Goal: Task Accomplishment & Management: Manage account settings

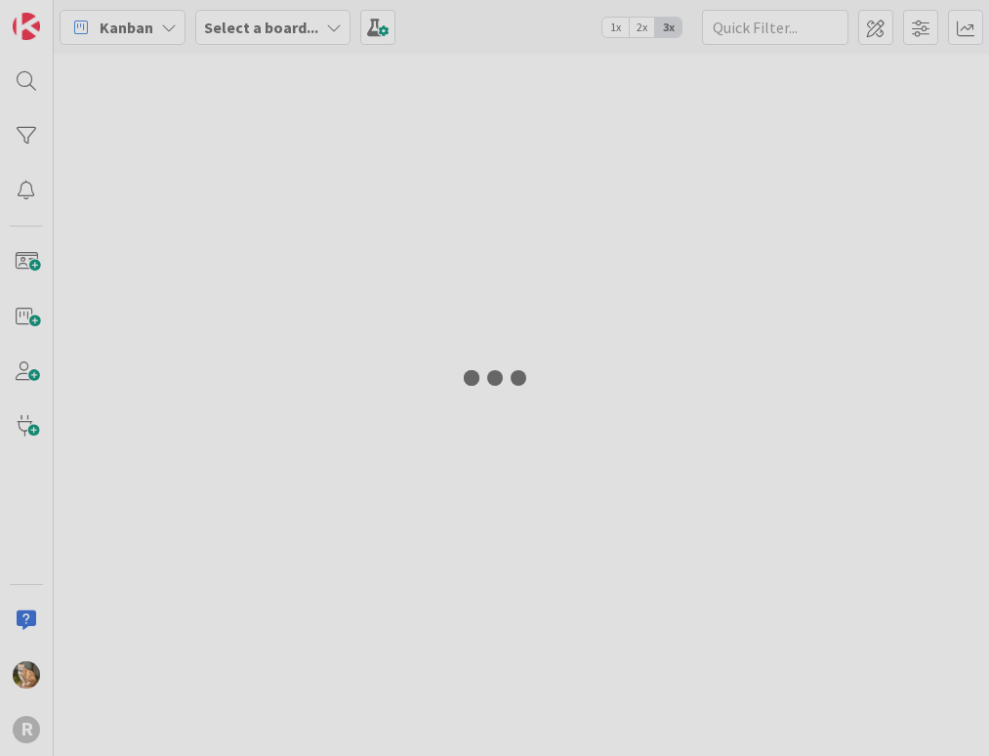
type input "arin"
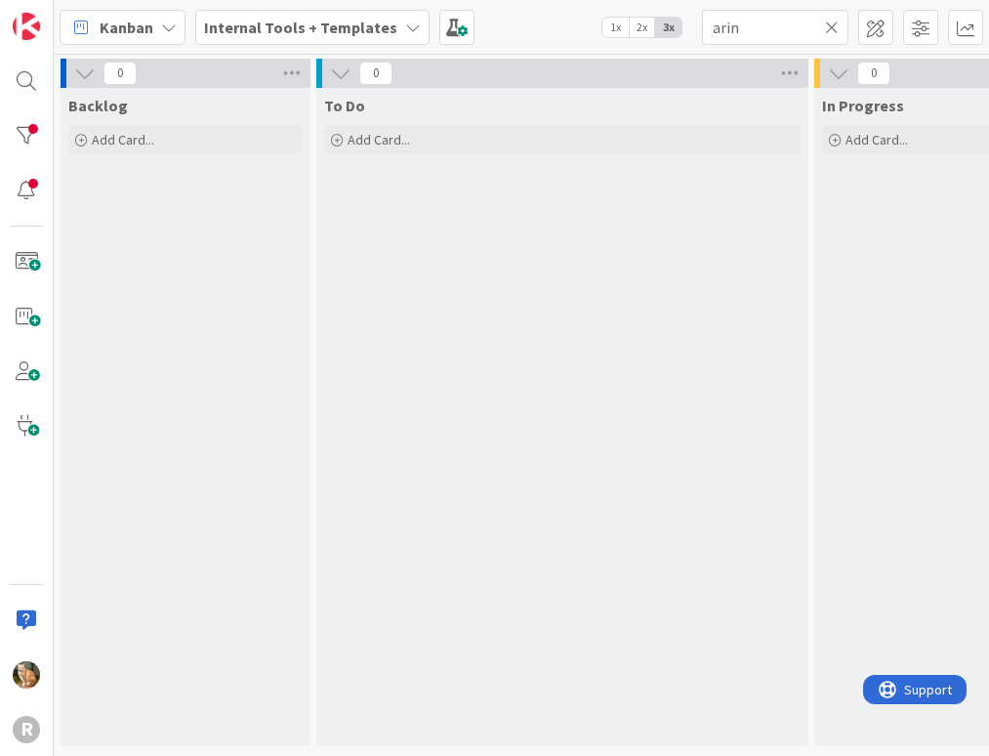
click at [166, 25] on icon at bounding box center [169, 28] width 16 height 16
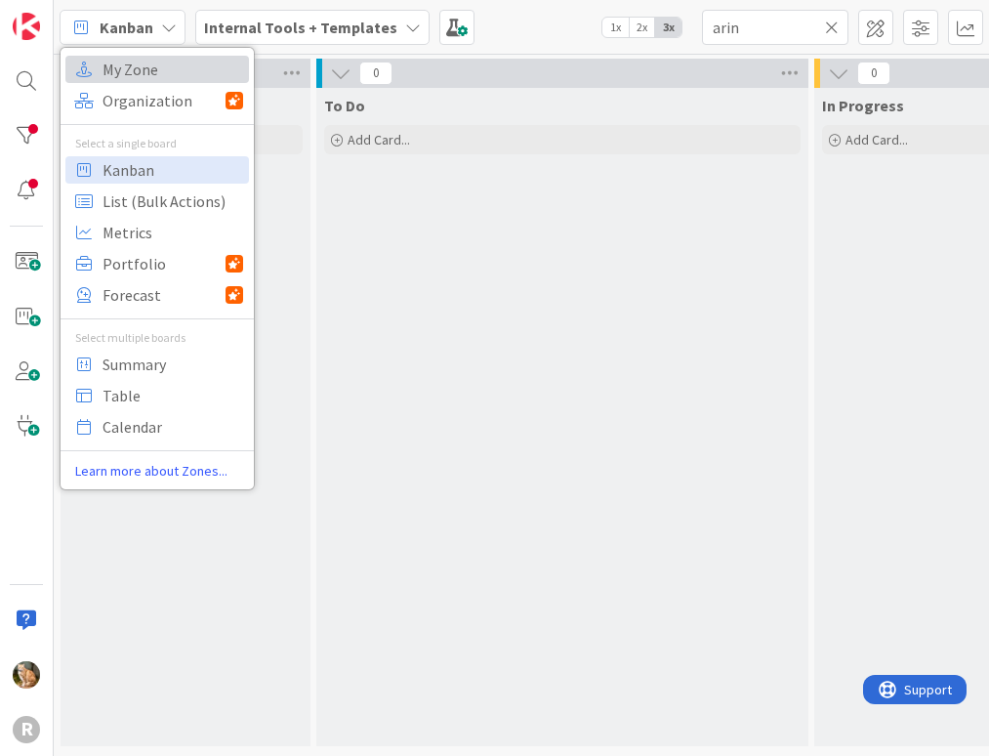
click at [157, 62] on span "My Zone" at bounding box center [173, 69] width 141 height 29
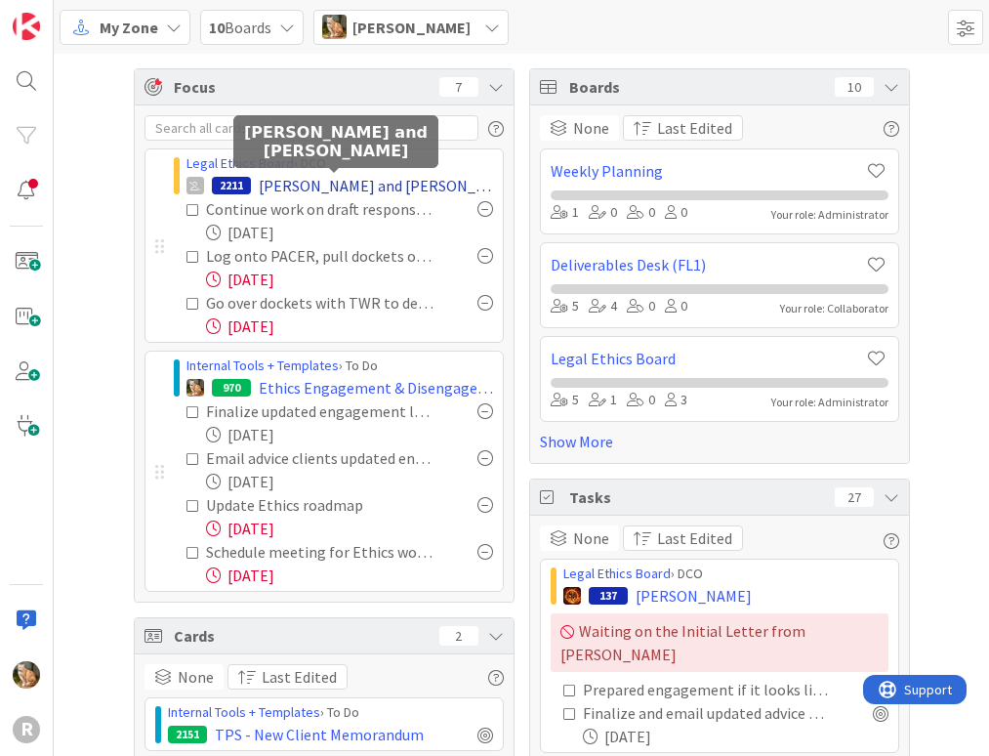
click at [329, 177] on span "[PERSON_NAME] and [PERSON_NAME]" at bounding box center [376, 185] width 234 height 23
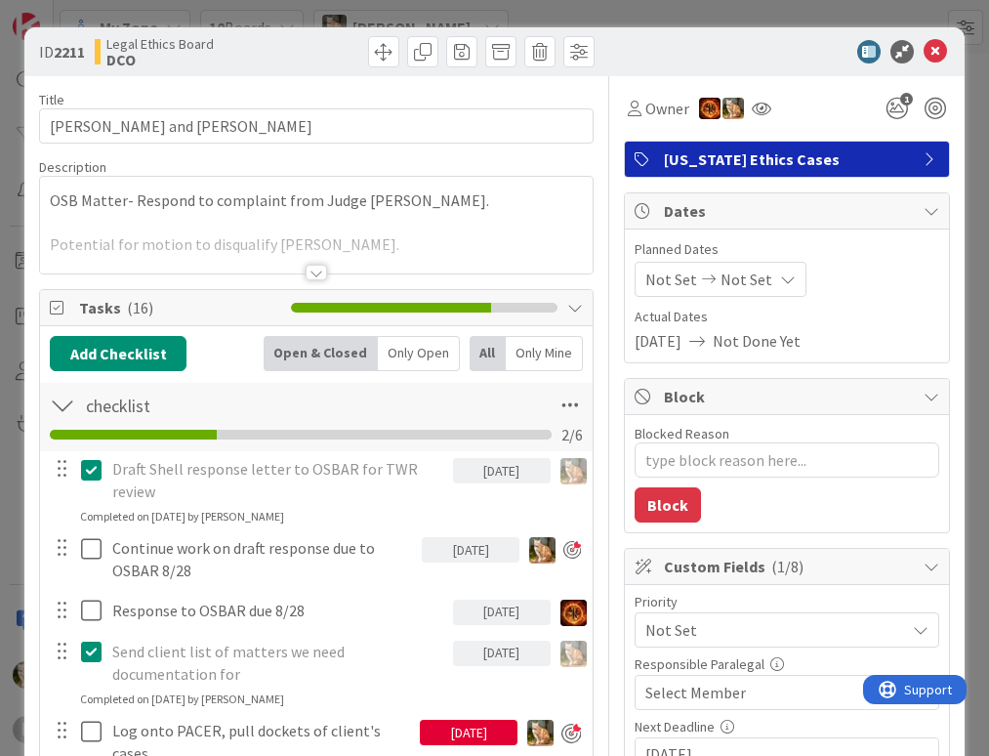
scroll to position [195, 0]
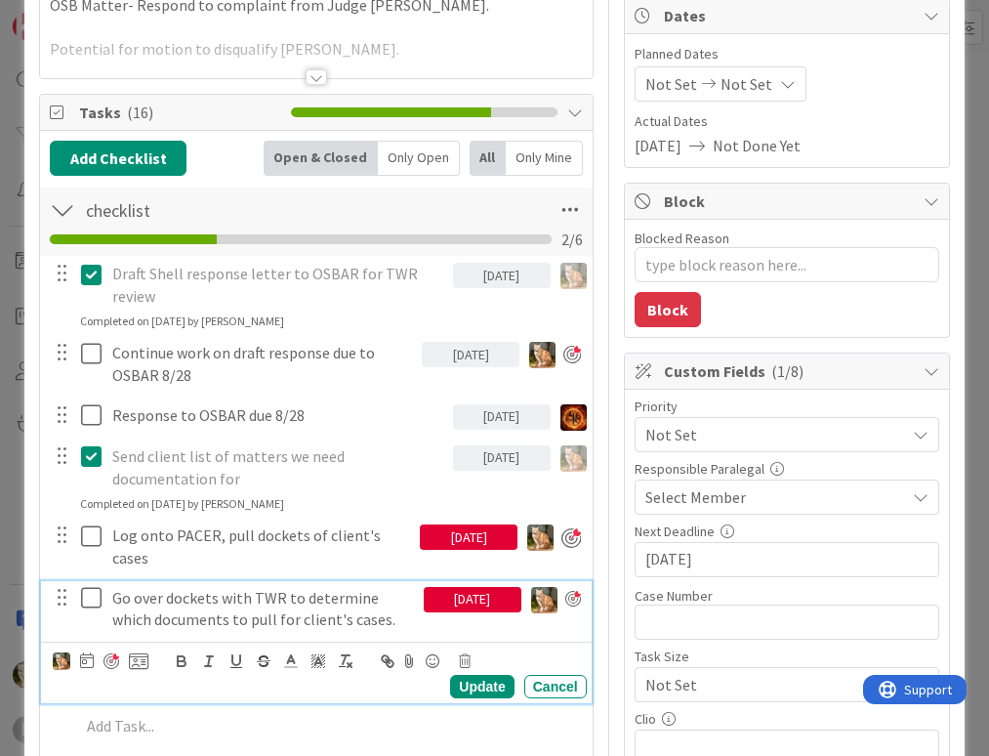
type textarea "x"
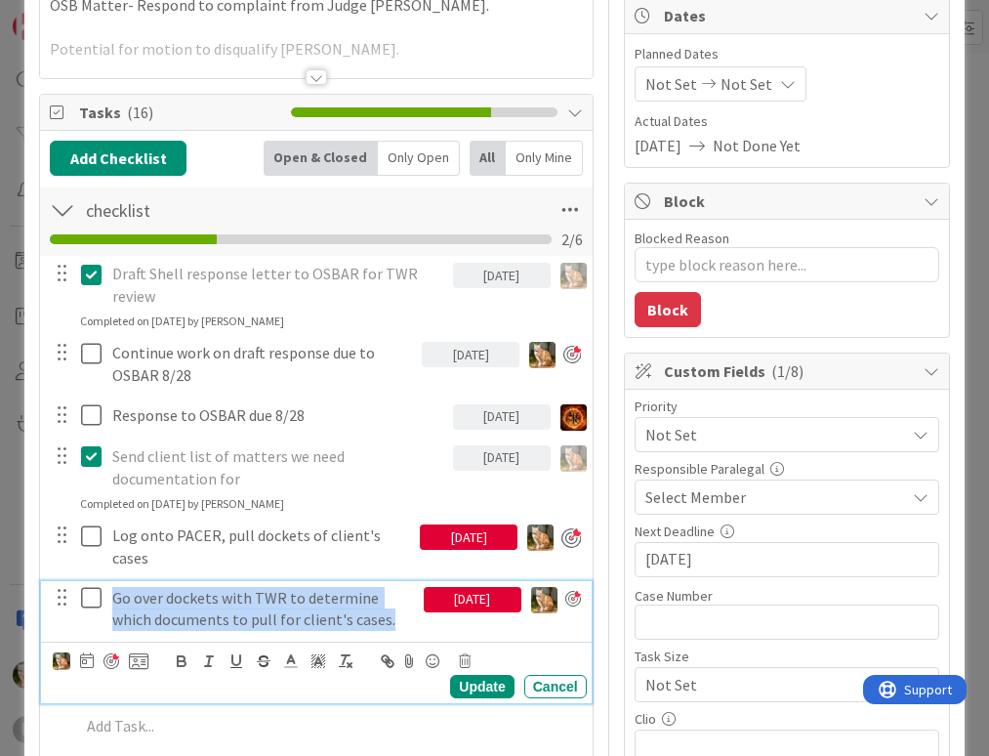
drag, startPoint x: 343, startPoint y: 612, endPoint x: 112, endPoint y: 601, distance: 230.8
click at [112, 601] on p "Go over dockets with TWR to determine which documents to pull for client's case…" at bounding box center [264, 609] width 304 height 44
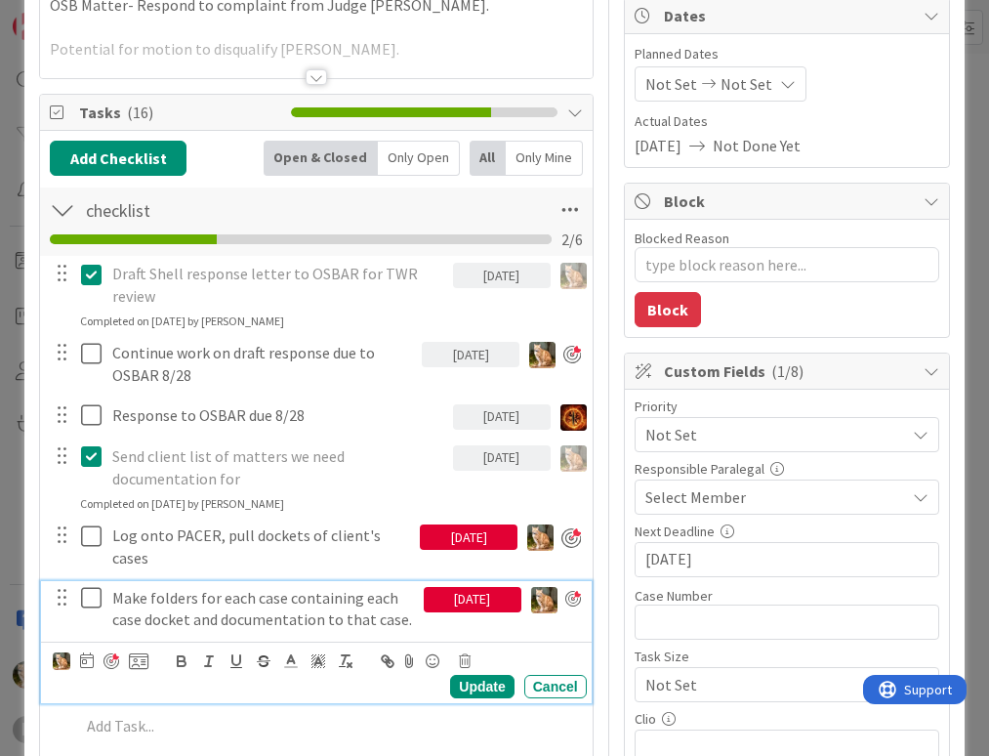
click at [441, 602] on div "08/19/2025" at bounding box center [473, 599] width 98 height 25
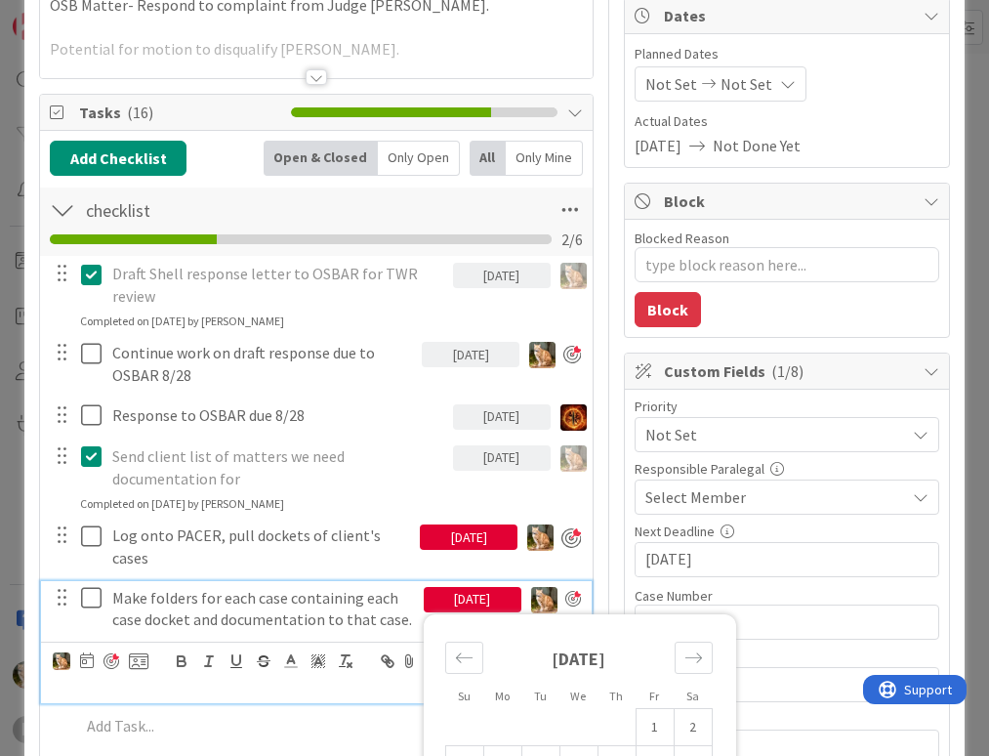
scroll to position [391, 0]
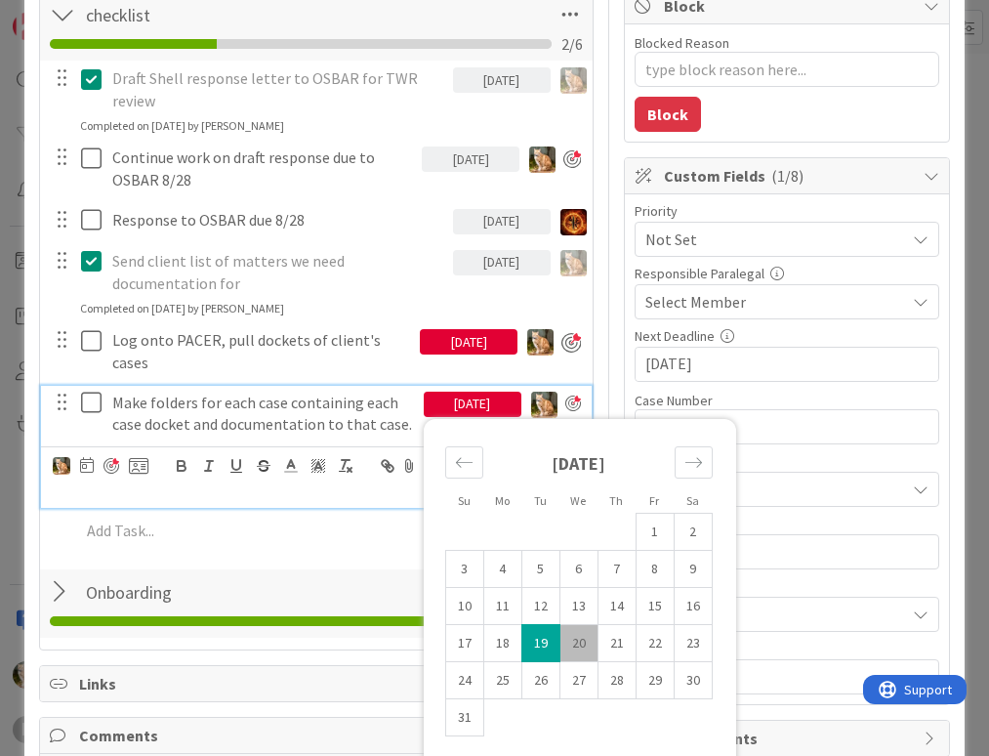
click at [566, 647] on td "20" at bounding box center [579, 642] width 38 height 37
type input "08/20/2025"
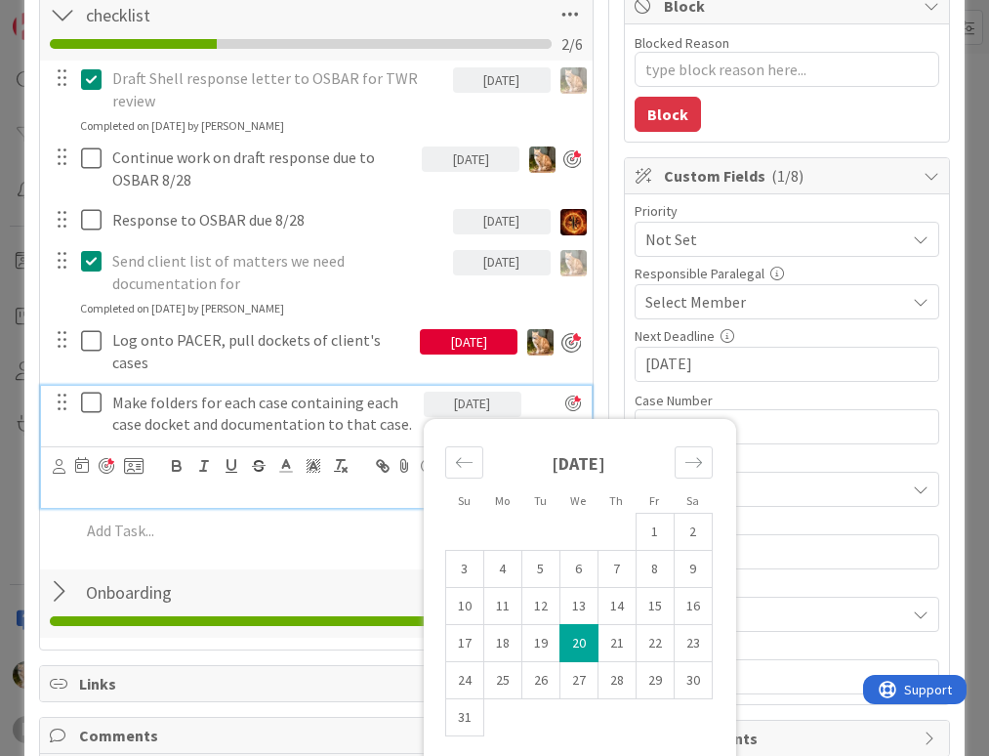
click at [335, 436] on p "Make folders for each case containing each case docket and documentation to tha…" at bounding box center [264, 414] width 304 height 44
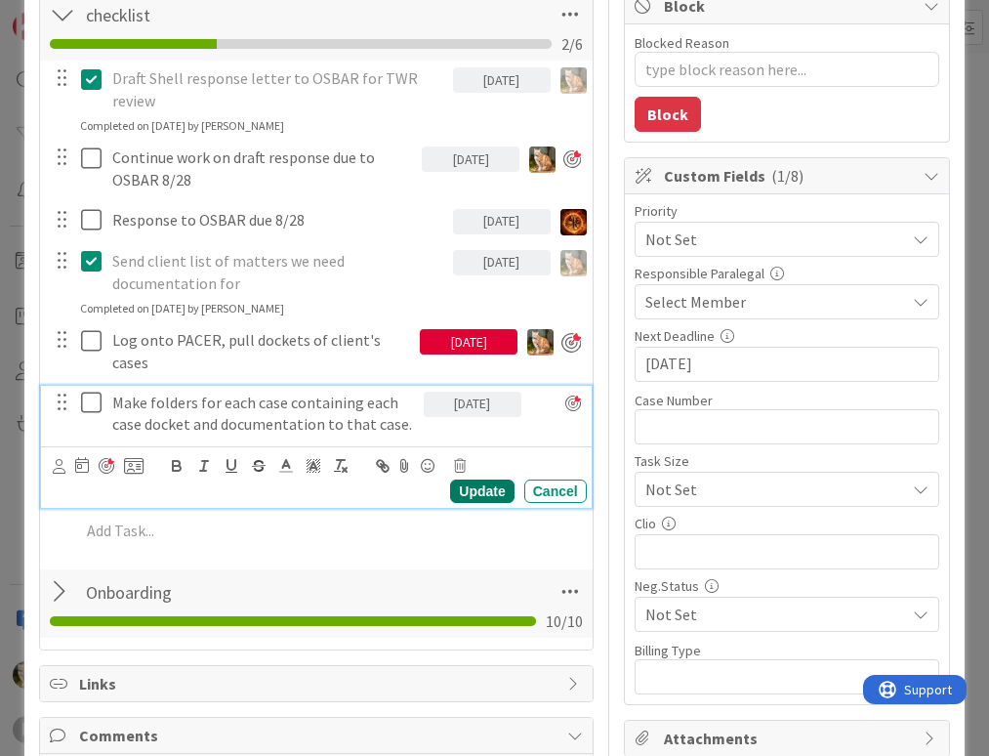
click at [476, 503] on div "Update" at bounding box center [481, 490] width 63 height 23
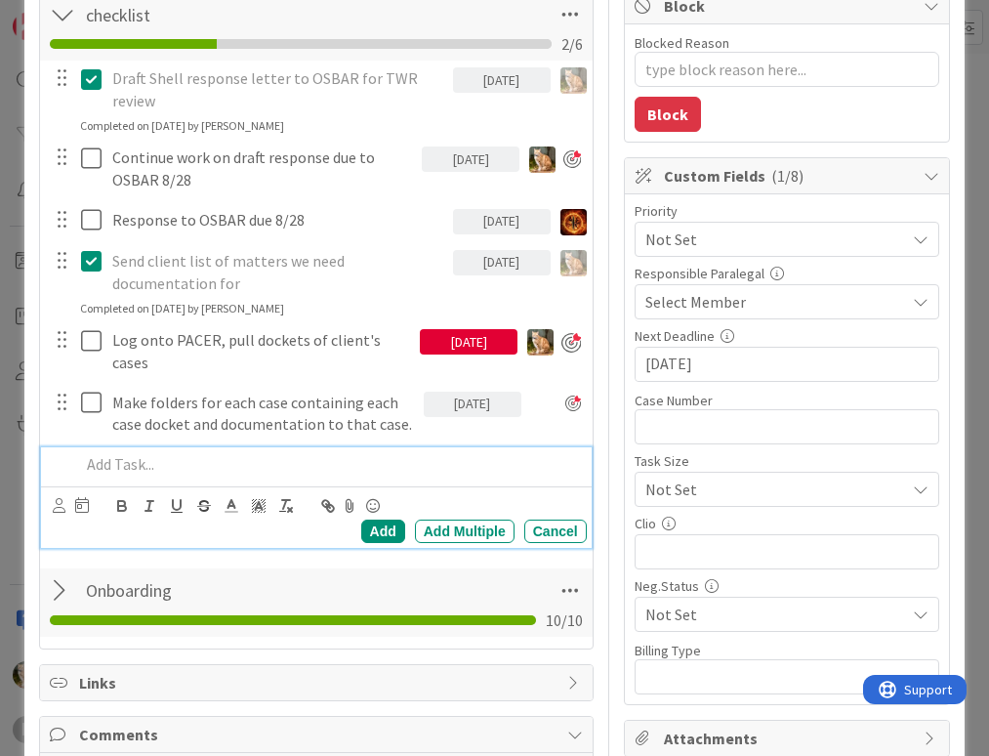
click at [135, 476] on p at bounding box center [329, 464] width 498 height 22
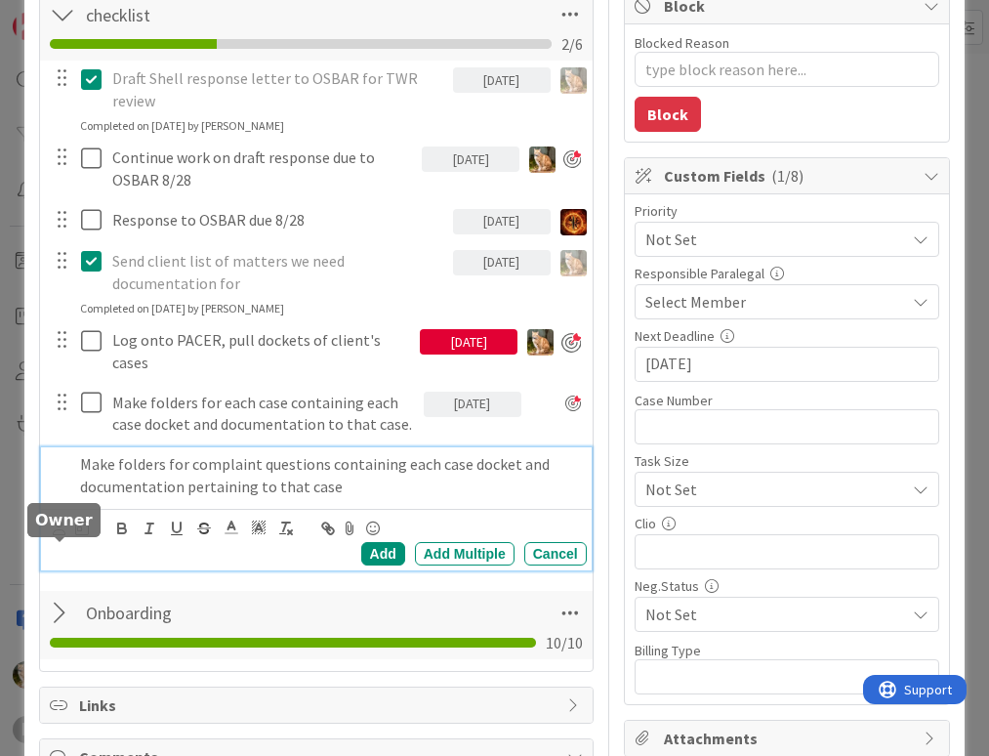
click at [63, 535] on icon at bounding box center [59, 528] width 13 height 15
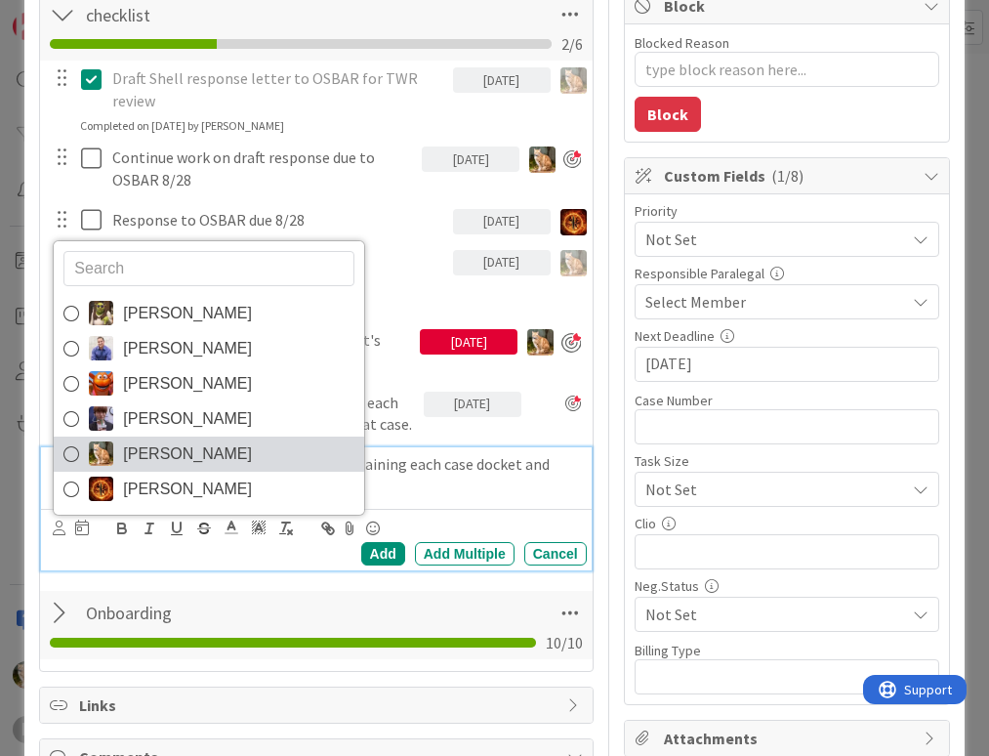
click at [143, 469] on span "Stacey Burzota" at bounding box center [187, 453] width 129 height 29
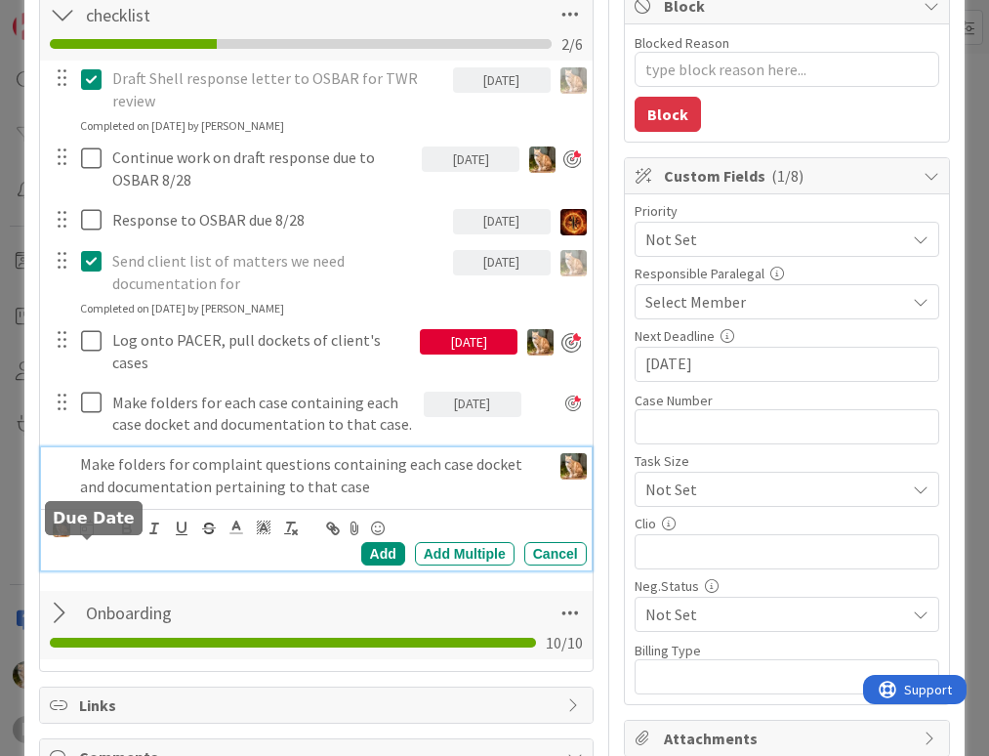
click at [86, 535] on icon at bounding box center [87, 528] width 14 height 16
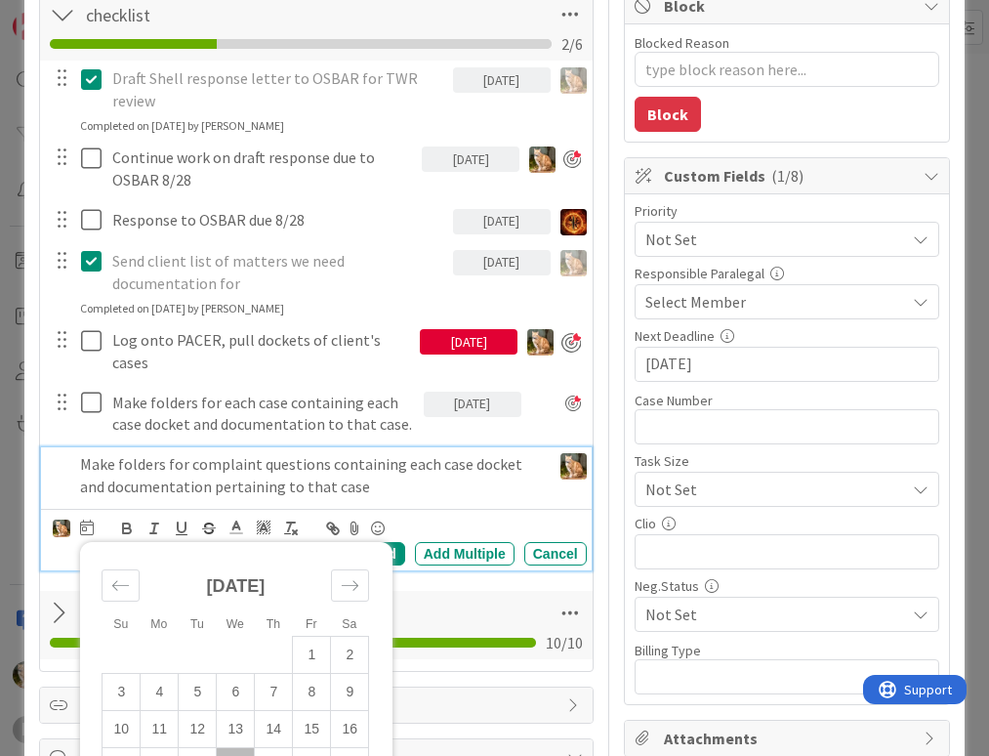
scroll to position [586, 0]
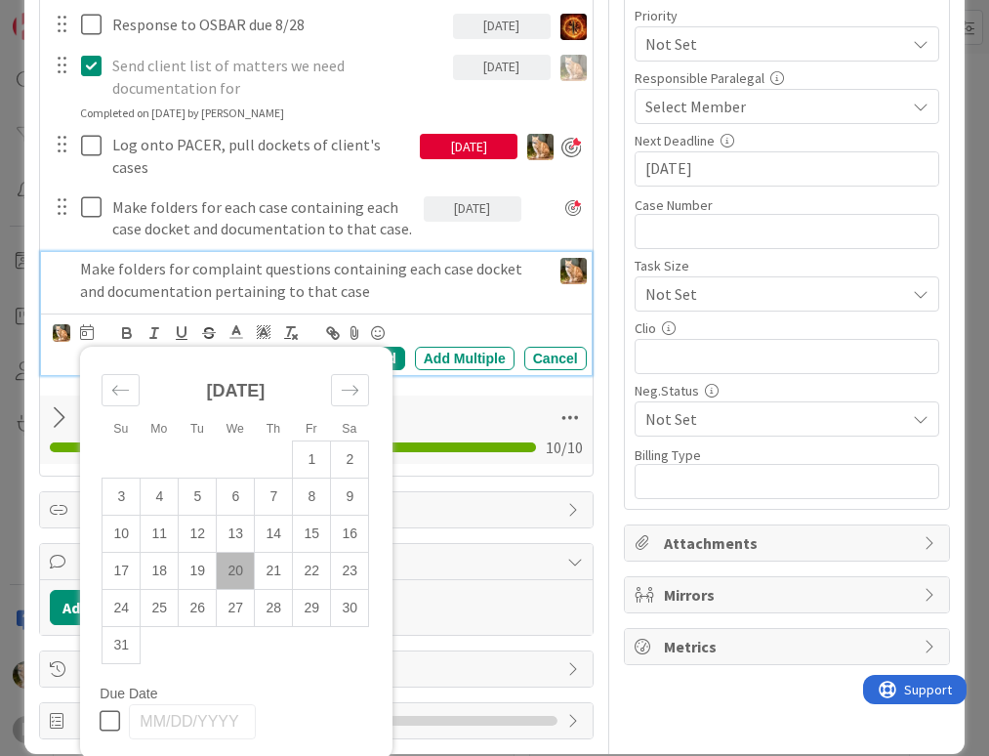
click at [229, 589] on td "20" at bounding box center [236, 570] width 38 height 37
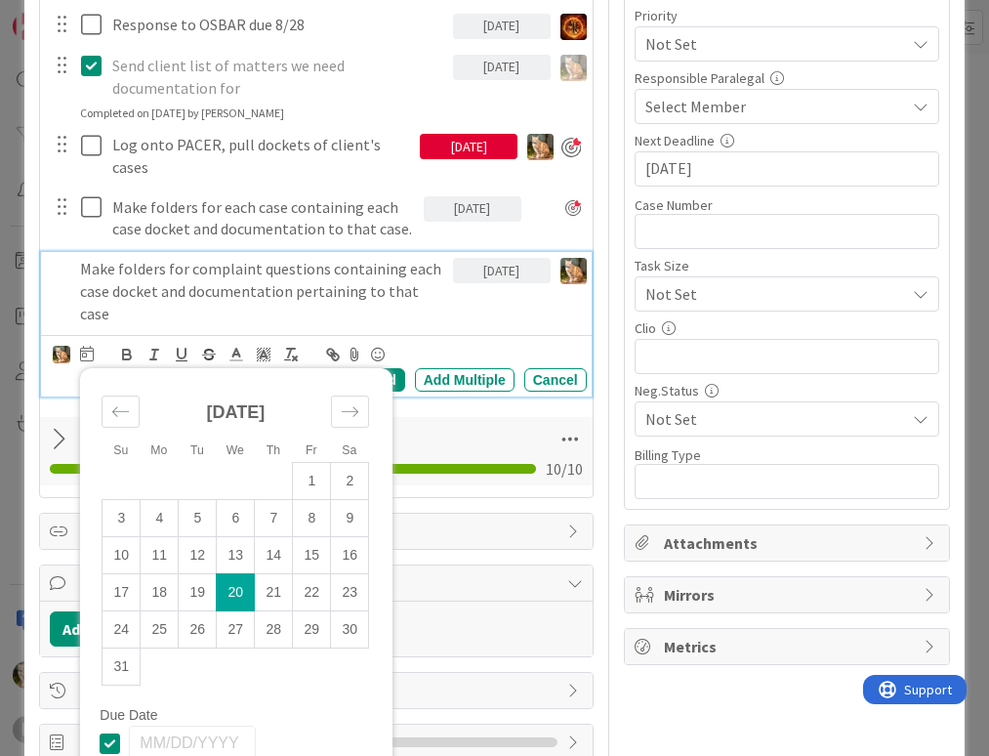
click at [435, 330] on div "Make folders for complaint questions containing each case docket and documentat…" at bounding box center [262, 291] width 380 height 78
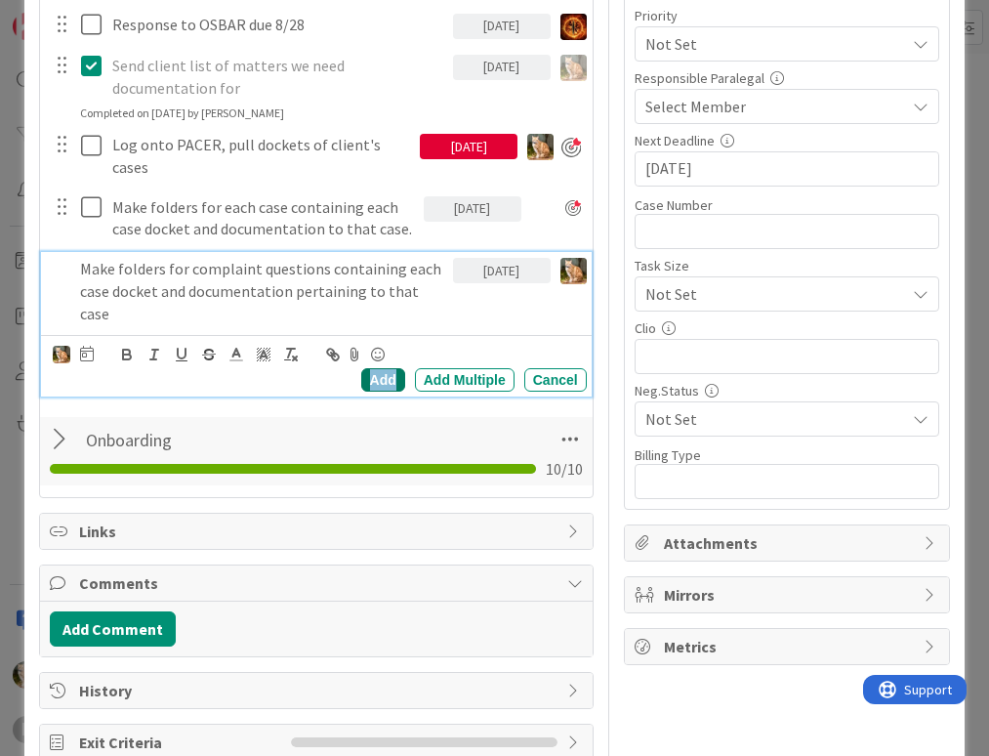
click at [378, 392] on div "Add" at bounding box center [383, 379] width 44 height 23
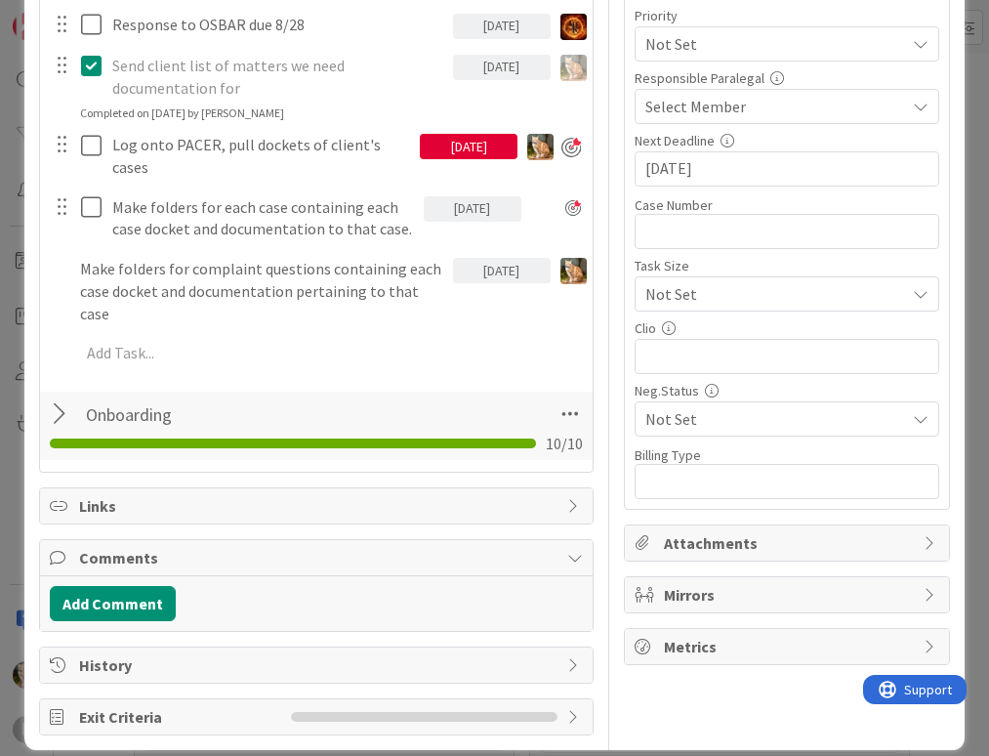
type textarea "x"
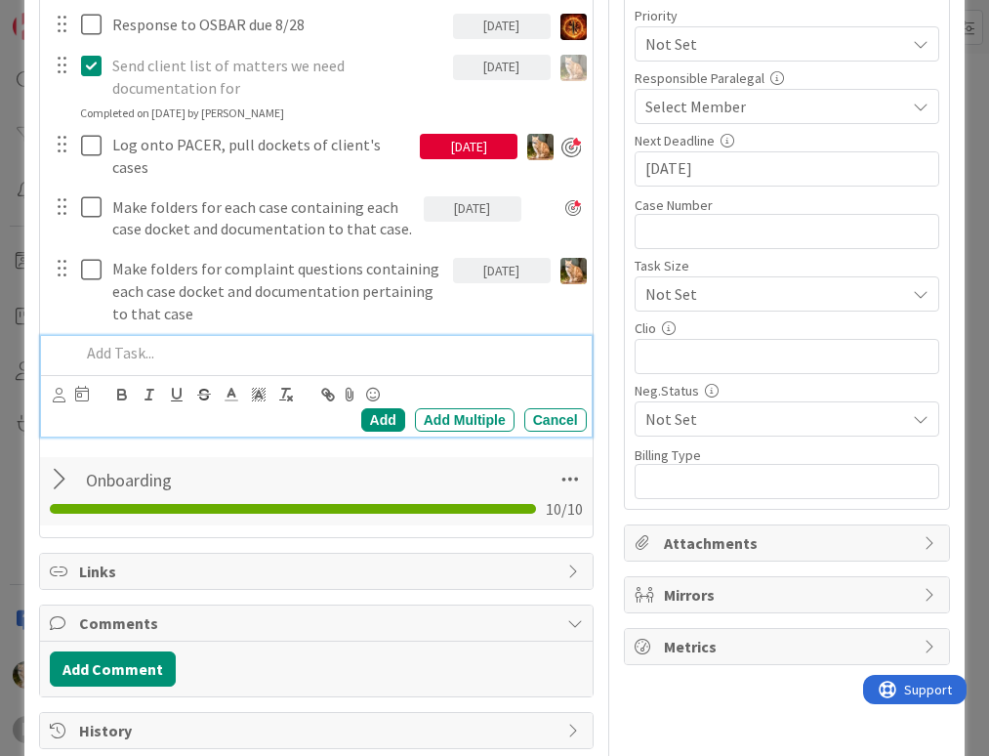
click at [127, 364] on p at bounding box center [329, 353] width 498 height 22
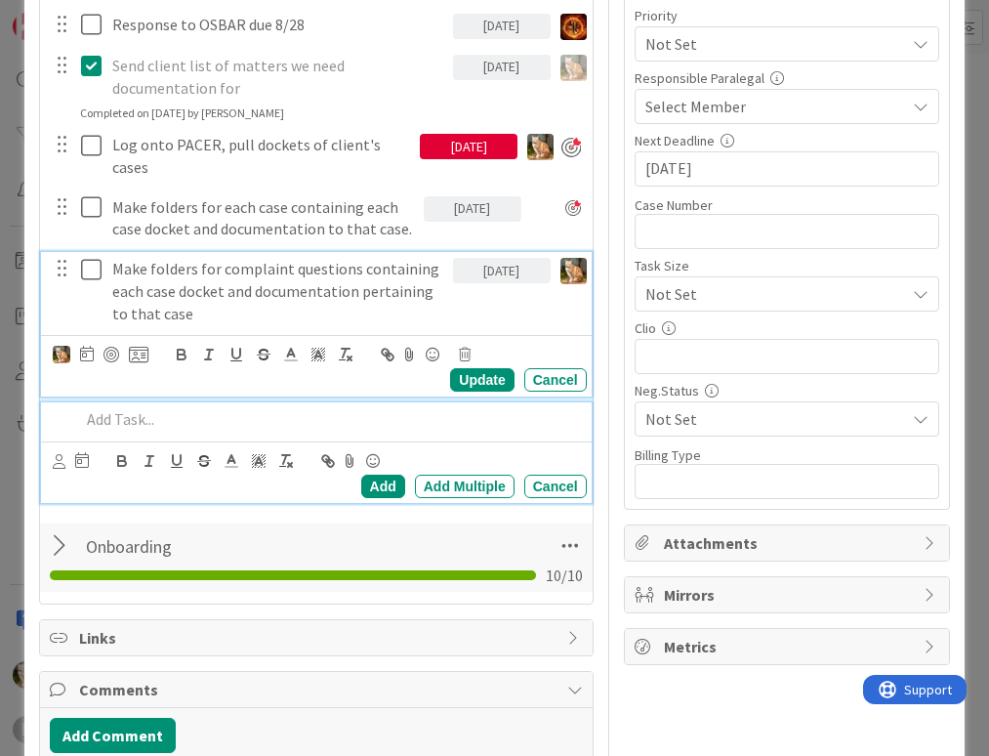
click at [244, 295] on div "Make folders for complaint questions containing each case docket and documentat…" at bounding box center [316, 324] width 550 height 145
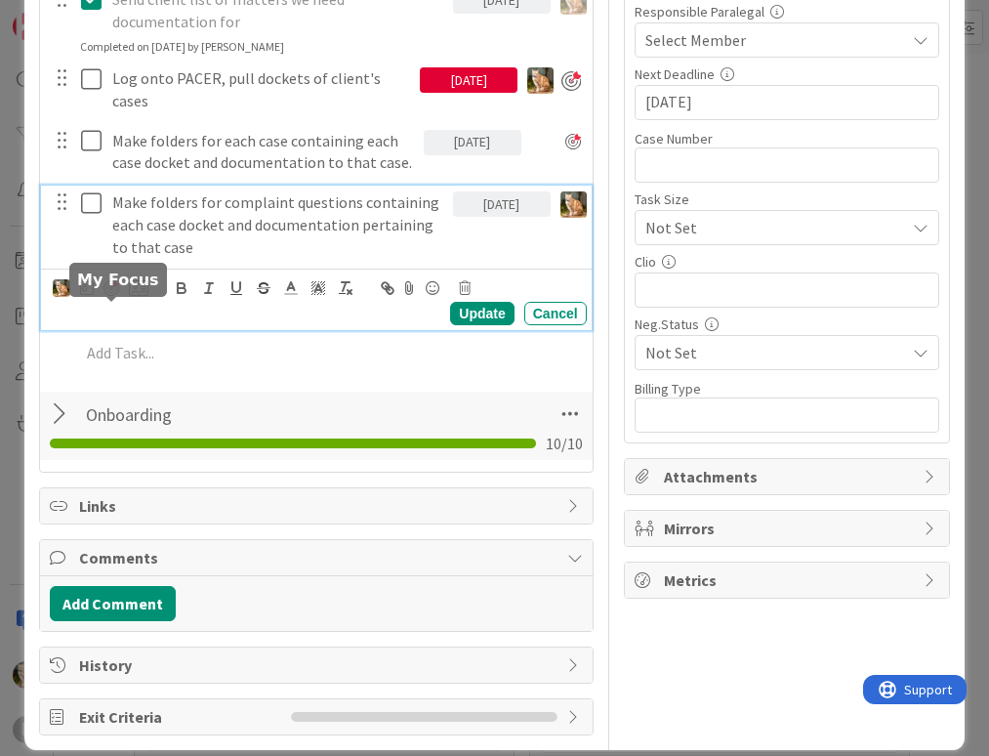
click at [109, 296] on div at bounding box center [112, 288] width 16 height 16
type textarea "x"
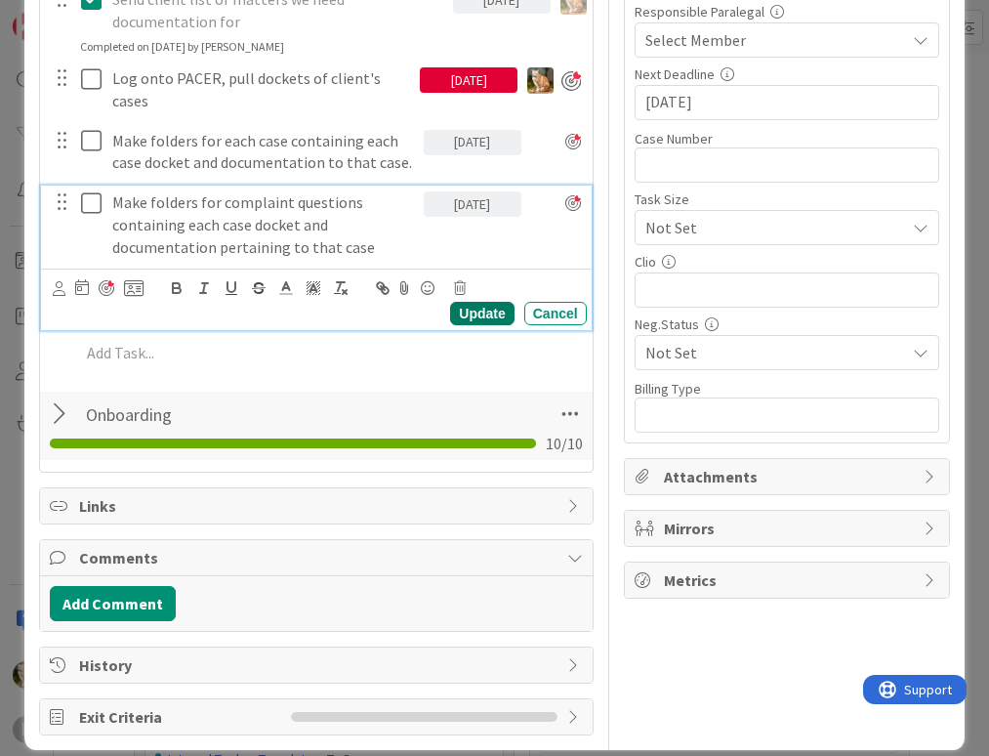
click at [453, 325] on div "Update" at bounding box center [481, 313] width 63 height 23
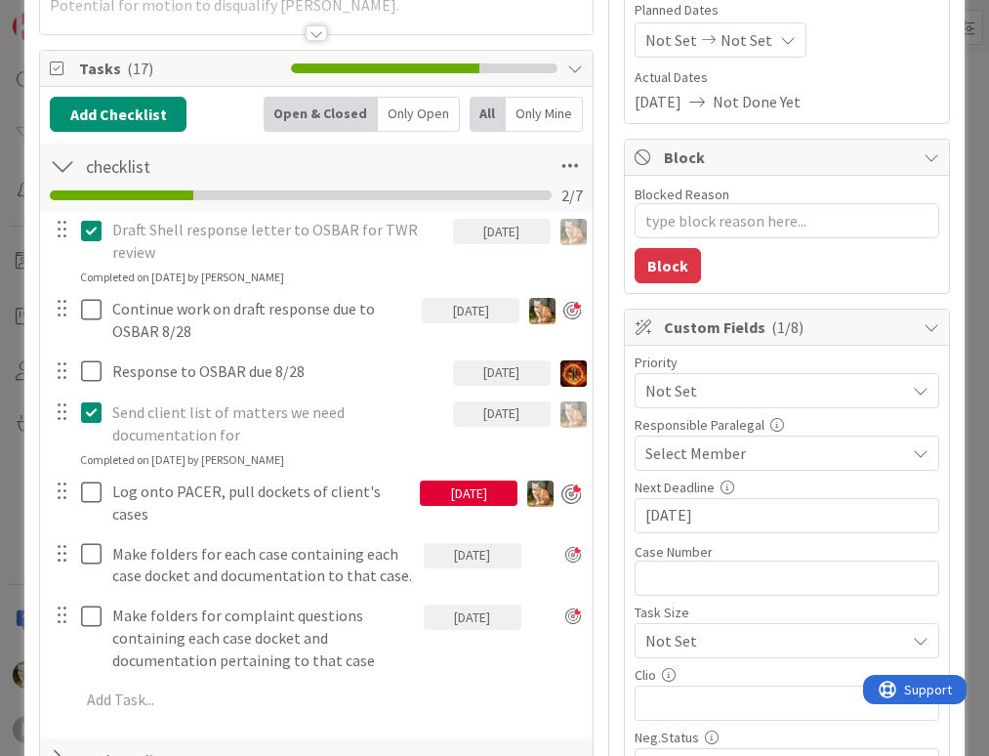
scroll to position [0, 0]
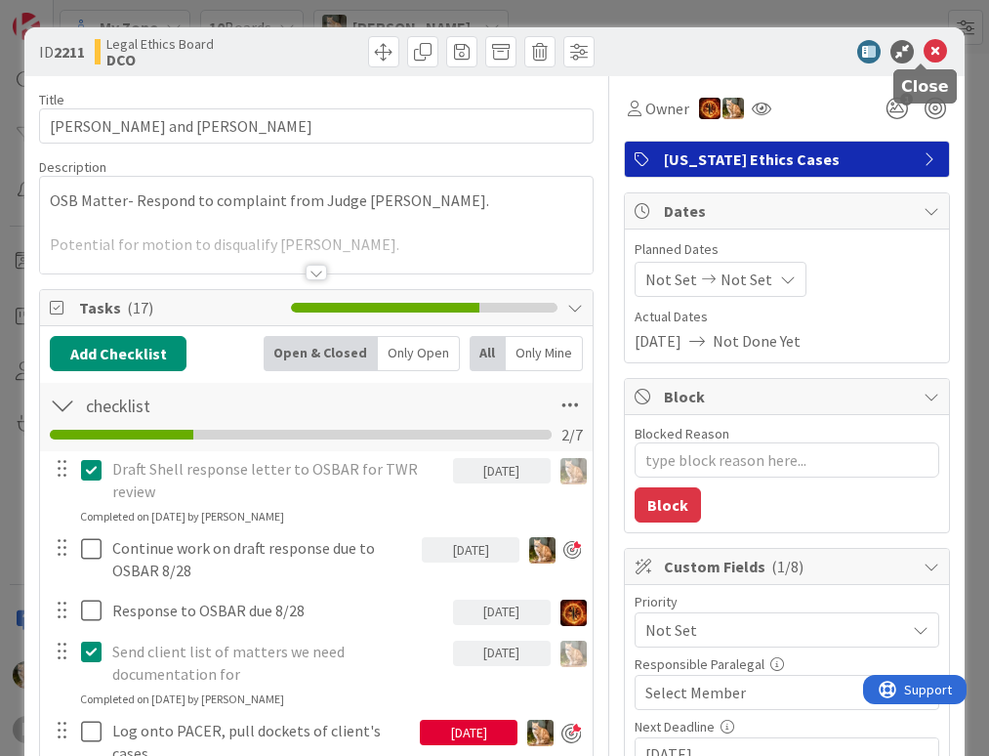
click at [924, 53] on icon at bounding box center [935, 51] width 23 height 23
